Goal: Use online tool/utility: Utilize a website feature to perform a specific function

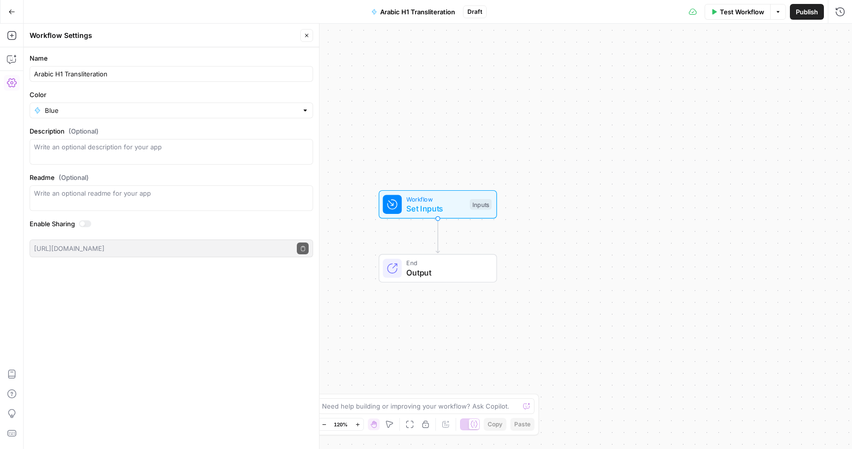
click at [13, 8] on icon "button" at bounding box center [11, 11] width 7 height 7
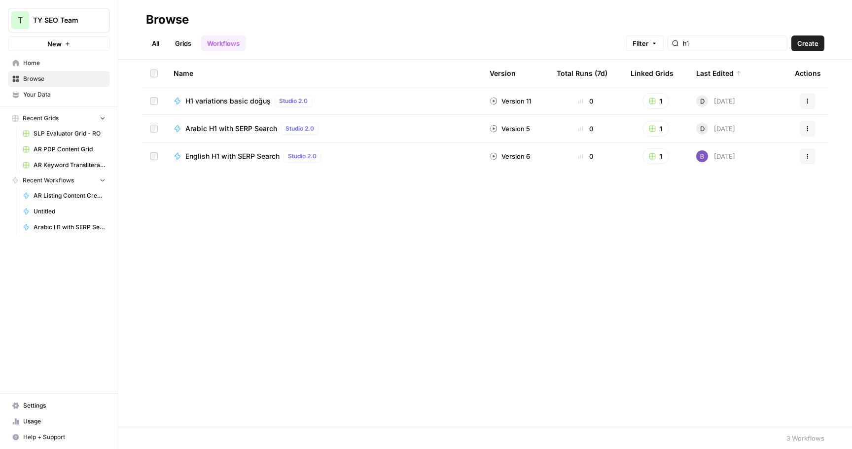
click at [172, 38] on link "Grids" at bounding box center [183, 43] width 28 height 16
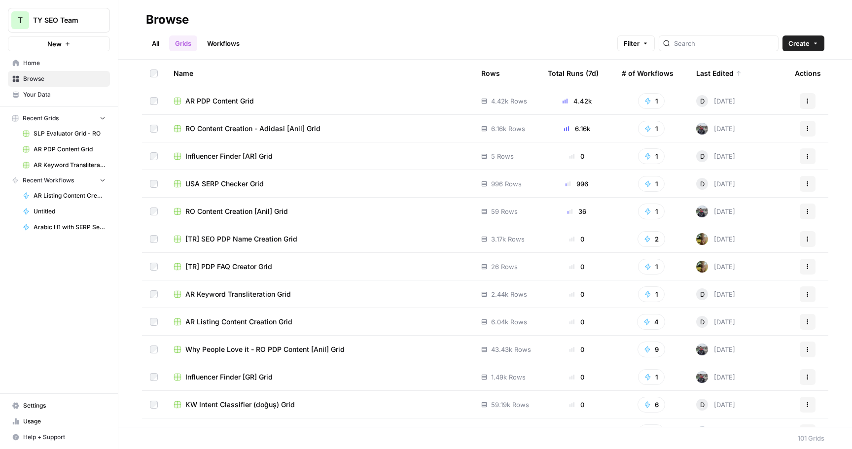
click at [232, 45] on link "Workflows" at bounding box center [223, 43] width 44 height 16
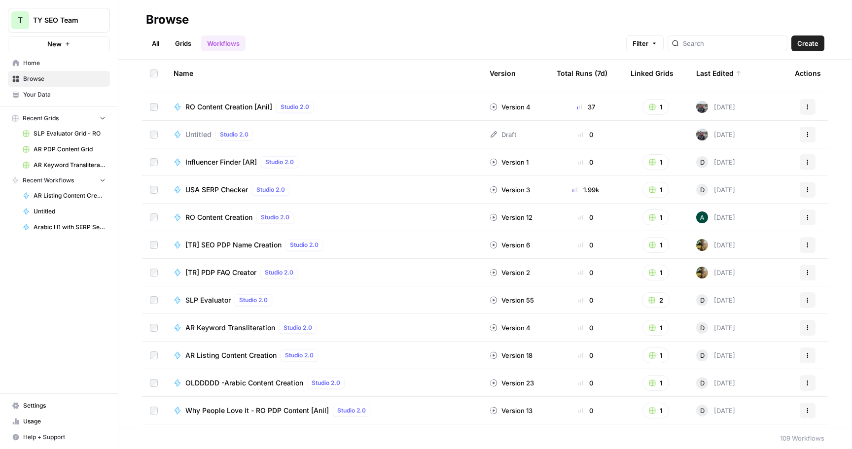
scroll to position [163, 0]
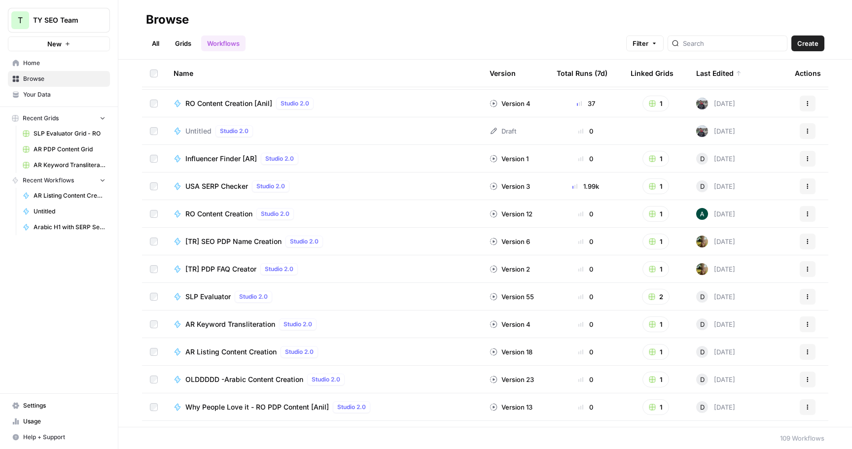
click at [246, 327] on span "AR Keyword Transliteration" at bounding box center [230, 324] width 90 height 10
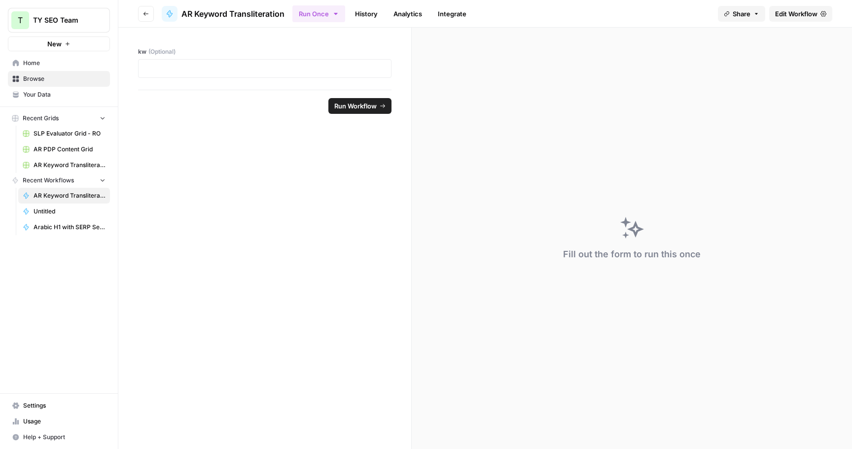
click at [812, 17] on span "Edit Workflow" at bounding box center [796, 14] width 42 height 10
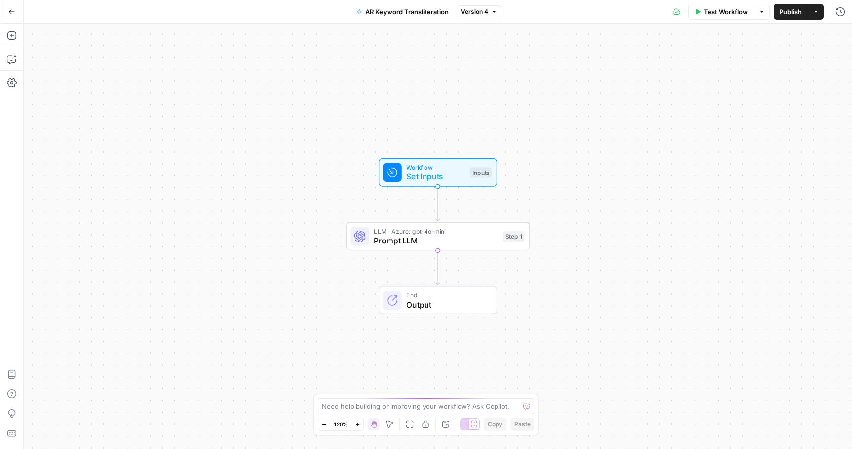
click at [460, 231] on span "LLM · Azure: gpt-4o-mini" at bounding box center [436, 230] width 124 height 9
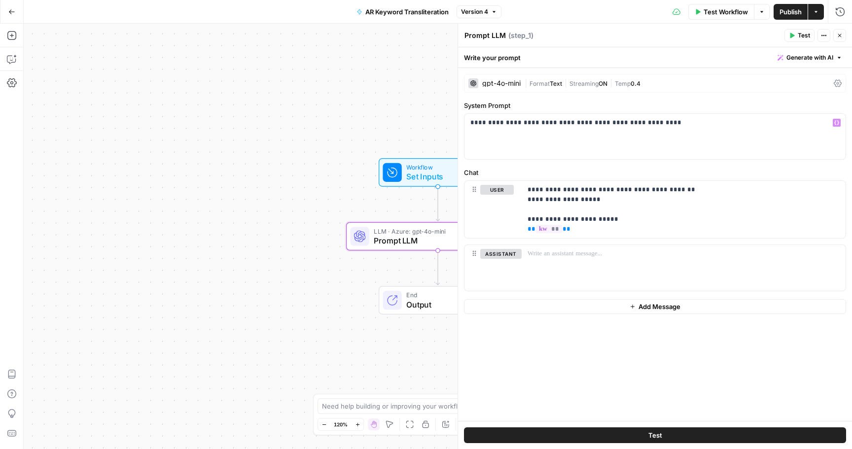
click at [816, 11] on icon "button" at bounding box center [815, 11] width 3 height 1
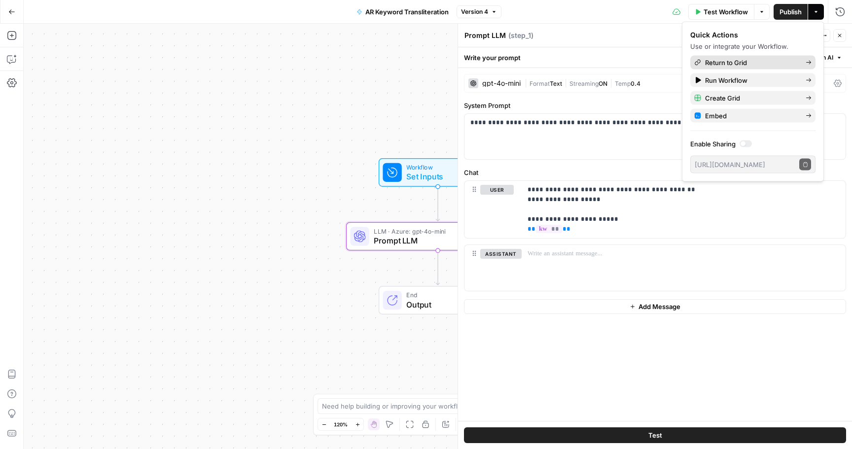
click at [759, 62] on span "Return to Grid" at bounding box center [751, 63] width 93 height 10
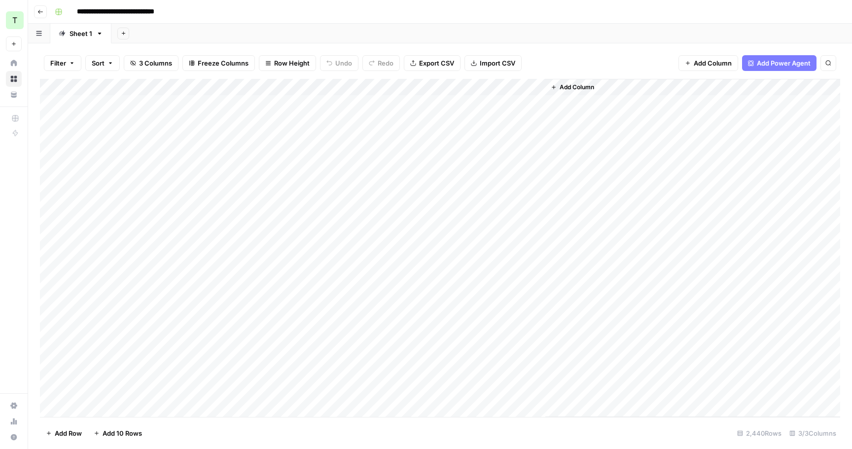
click at [177, 102] on div "Add Column" at bounding box center [440, 248] width 800 height 338
click at [177, 159] on div "Add Column" at bounding box center [440, 248] width 800 height 338
click at [175, 111] on div "Add Column" at bounding box center [440, 248] width 800 height 338
click at [56, 85] on div "Add Column" at bounding box center [440, 248] width 800 height 338
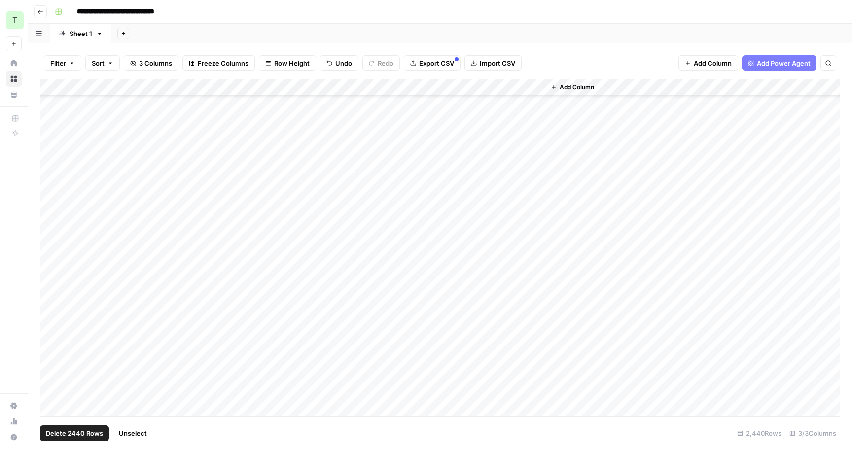
click at [84, 429] on span "Delete 2440 Rows" at bounding box center [74, 433] width 57 height 10
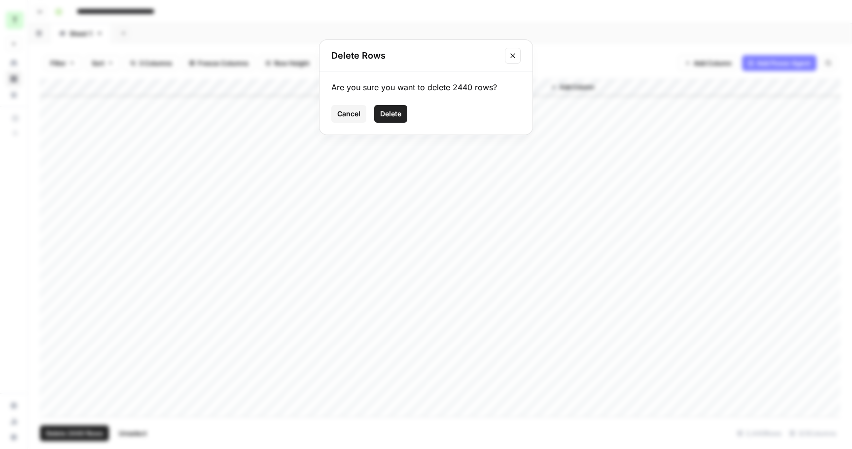
click at [396, 111] on span "Delete" at bounding box center [390, 114] width 21 height 10
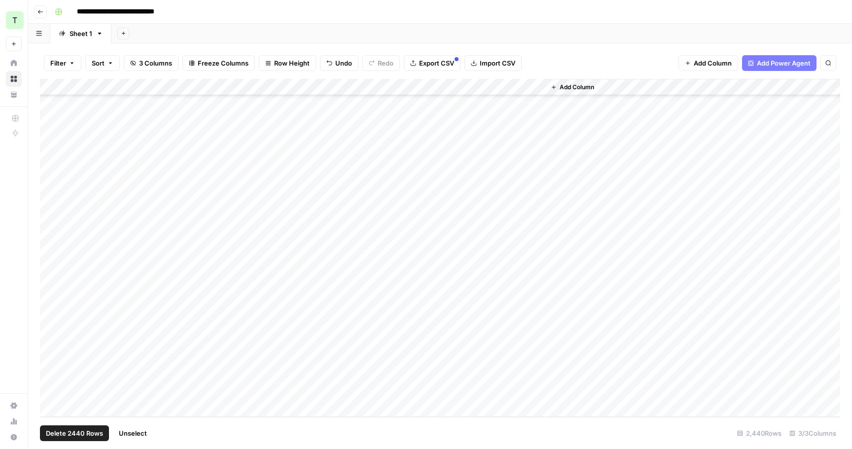
scroll to position [0, 0]
click at [115, 109] on div "Add Column" at bounding box center [440, 95] width 800 height 33
click at [291, 243] on div "Add Column" at bounding box center [440, 248] width 800 height 338
click at [151, 101] on div "Add Column" at bounding box center [440, 103] width 800 height 49
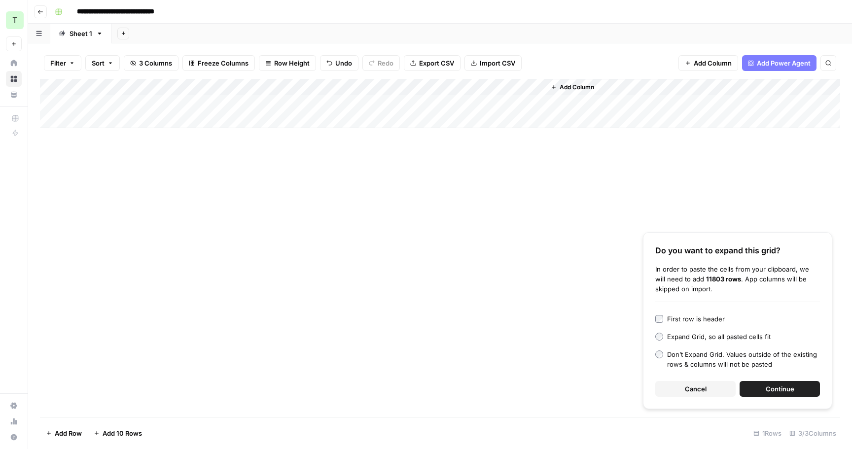
click at [714, 384] on button "Cancel" at bounding box center [695, 389] width 80 height 16
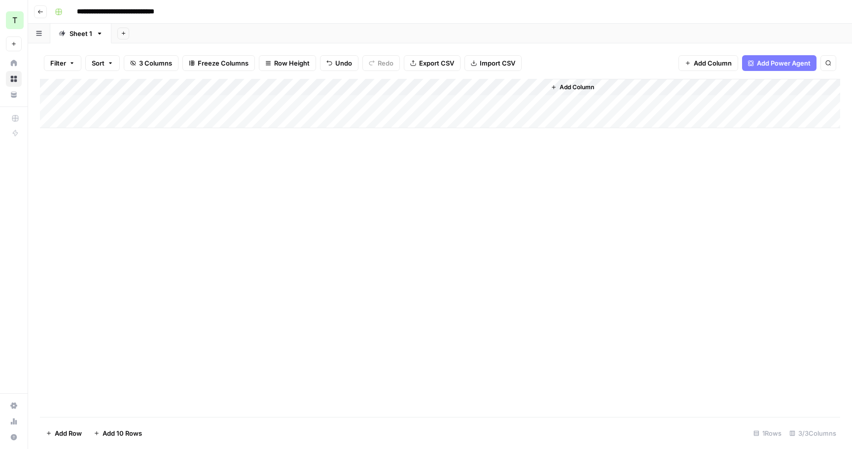
click at [397, 108] on div "Add Column" at bounding box center [440, 103] width 800 height 49
click at [171, 105] on div "Add Column" at bounding box center [440, 103] width 800 height 49
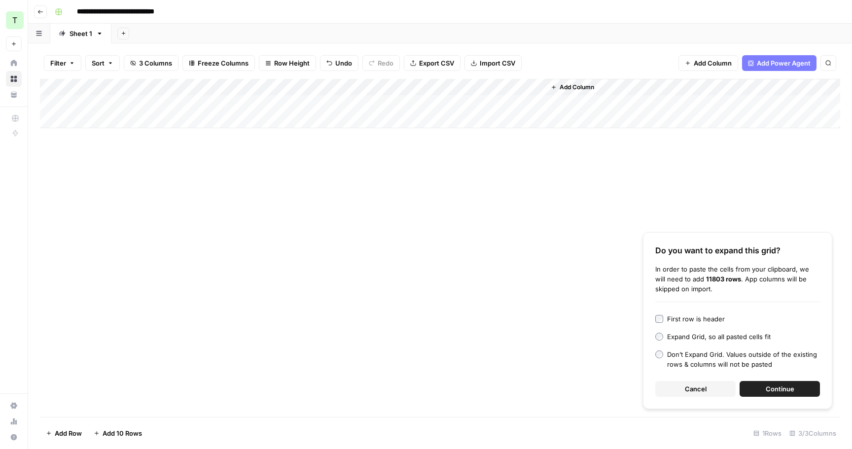
click at [766, 384] on span "Continue" at bounding box center [779, 389] width 29 height 10
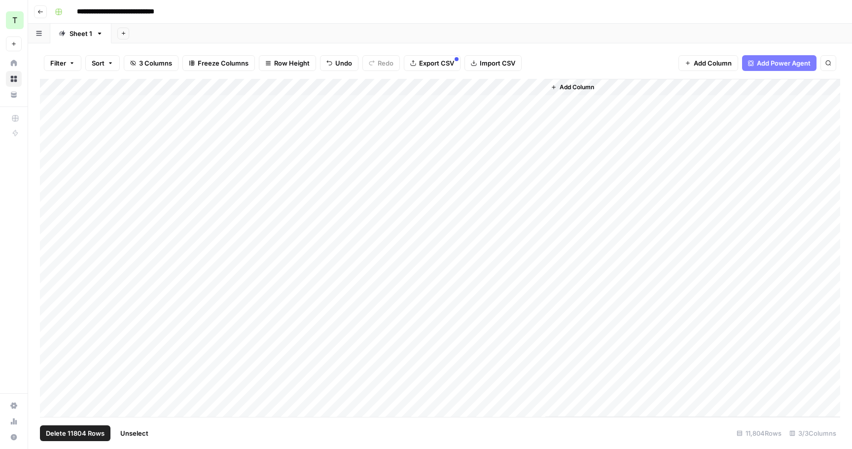
click at [59, 88] on div "Add Column" at bounding box center [440, 248] width 800 height 338
click at [90, 431] on span "Delete 11804 Rows" at bounding box center [75, 433] width 59 height 10
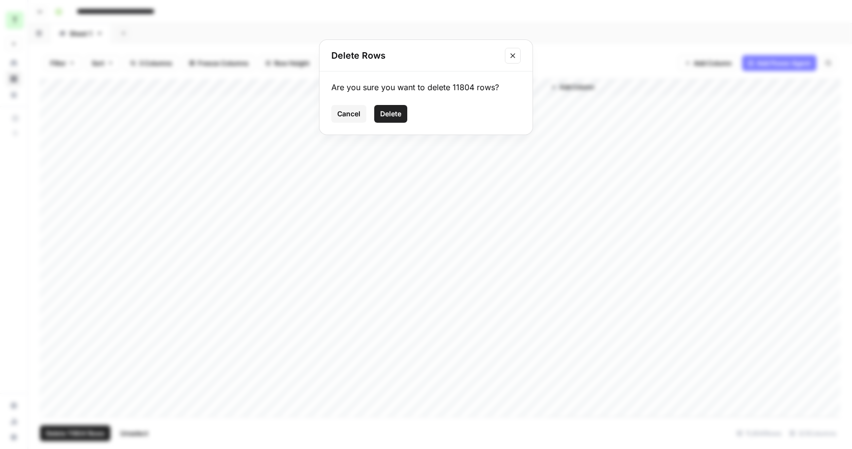
click at [391, 114] on span "Delete" at bounding box center [390, 114] width 21 height 10
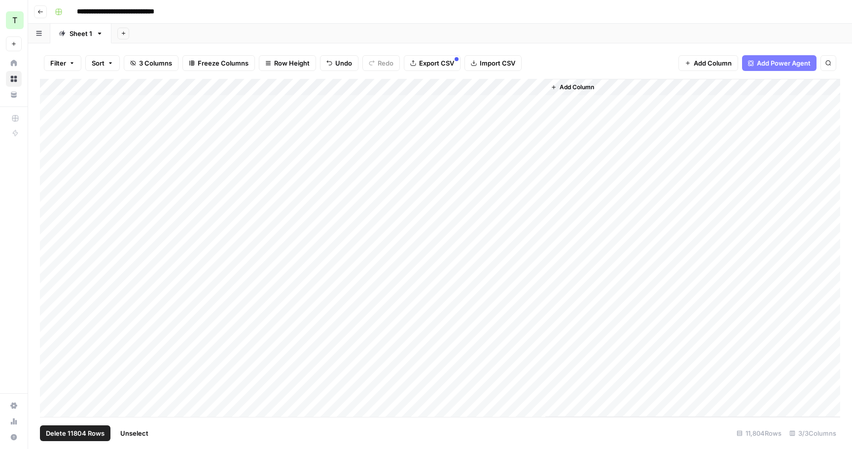
click at [79, 433] on span "Delete 11804 Rows" at bounding box center [75, 433] width 59 height 10
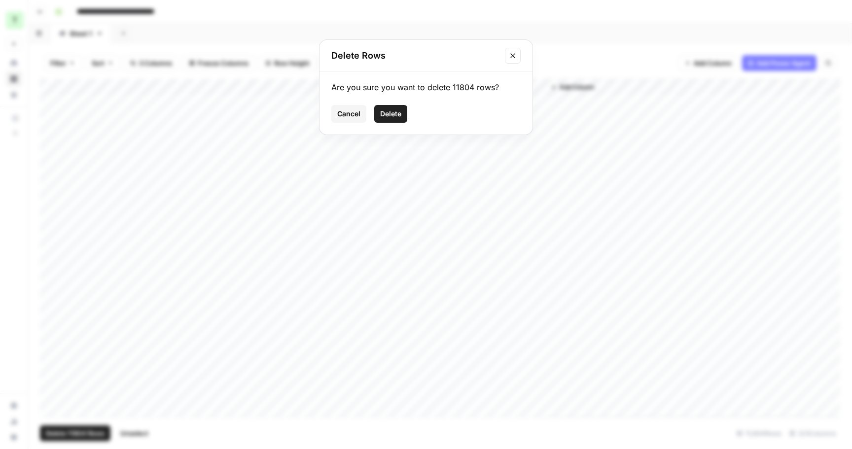
click at [383, 114] on span "Delete" at bounding box center [390, 114] width 21 height 10
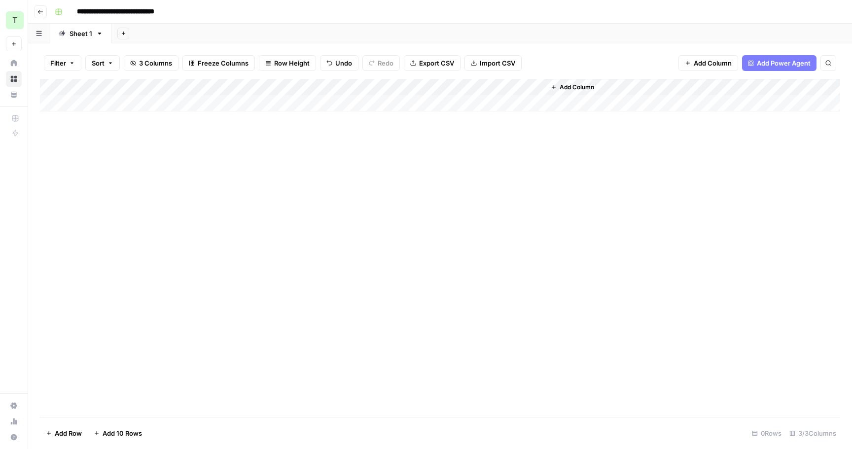
click at [124, 107] on div "Add Column" at bounding box center [440, 95] width 800 height 33
click at [170, 254] on div "Add Column" at bounding box center [440, 248] width 800 height 338
click at [368, 104] on div "Add Column" at bounding box center [440, 103] width 800 height 49
click at [179, 103] on div "Add Column" at bounding box center [440, 103] width 800 height 49
click at [489, 240] on div "Add Column" at bounding box center [440, 248] width 800 height 338
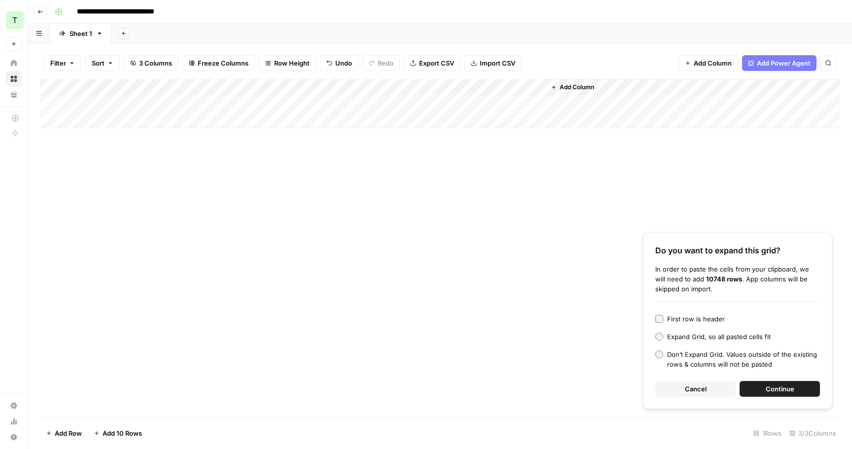
click at [777, 384] on span "Continue" at bounding box center [779, 389] width 29 height 10
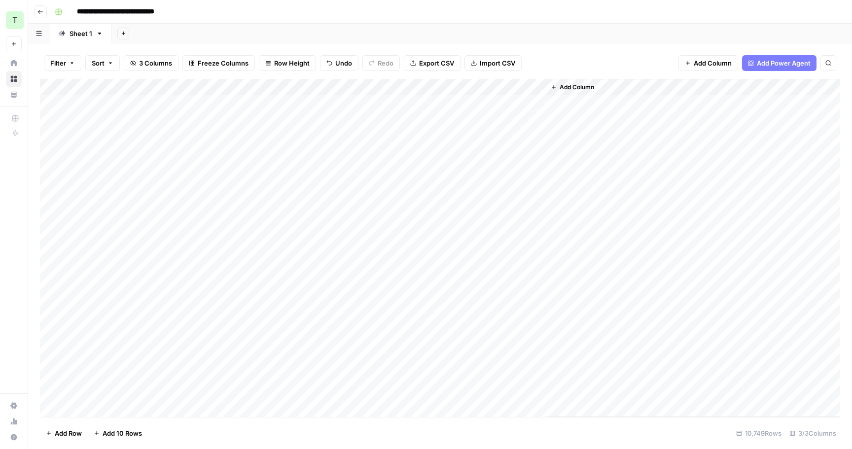
click at [338, 91] on div "Add Column" at bounding box center [440, 248] width 800 height 338
click at [373, 110] on span "All Rows" at bounding box center [372, 110] width 62 height 10
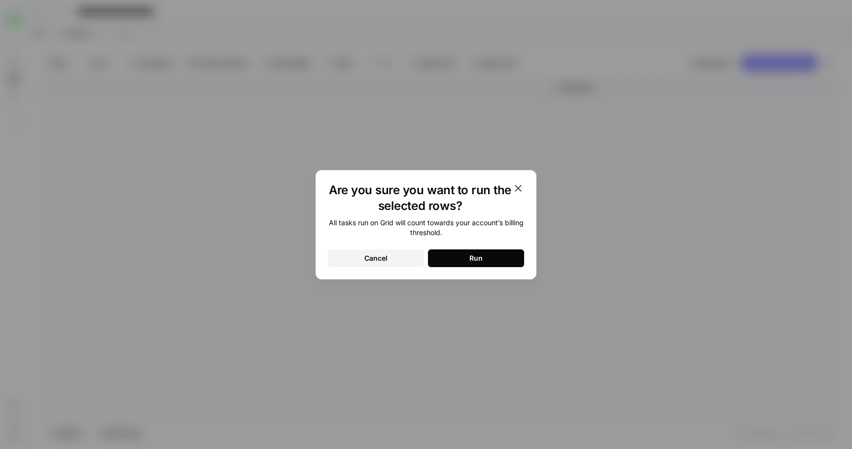
click at [469, 256] on div "Run" at bounding box center [475, 258] width 13 height 10
